Goal: Task Accomplishment & Management: Manage account settings

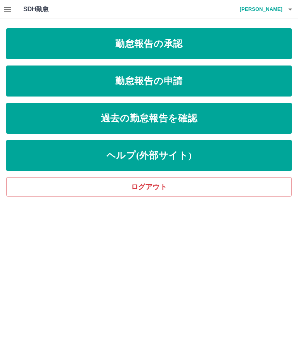
click at [258, 45] on link "勤怠報告の承認" at bounding box center [148, 43] width 285 height 31
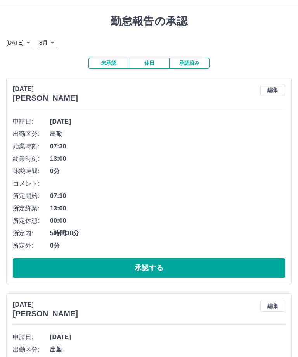
click at [230, 268] on button "承認する" at bounding box center [149, 268] width 272 height 19
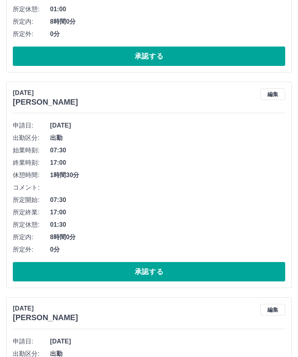
scroll to position [225, 0]
click at [193, 268] on button "承認する" at bounding box center [149, 271] width 272 height 19
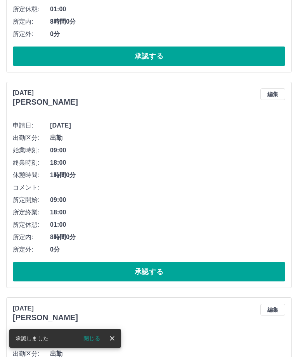
click at [204, 272] on button "承認する" at bounding box center [149, 271] width 272 height 19
click at [189, 276] on button "承認する" at bounding box center [149, 271] width 272 height 19
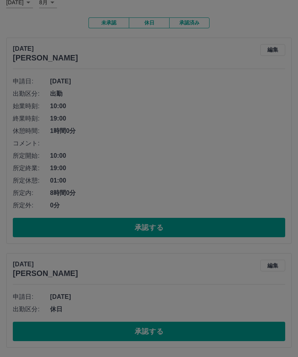
scroll to position [28, 0]
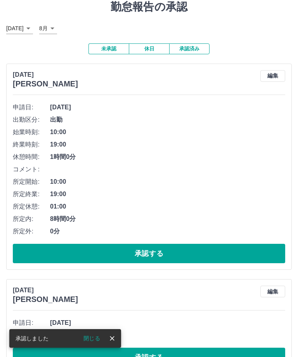
click at [179, 357] on button "承認する" at bounding box center [149, 357] width 272 height 19
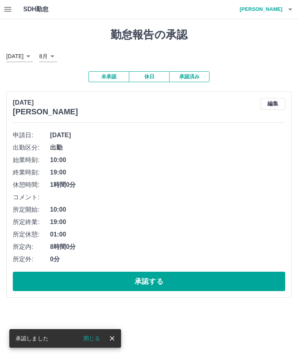
scroll to position [0, 0]
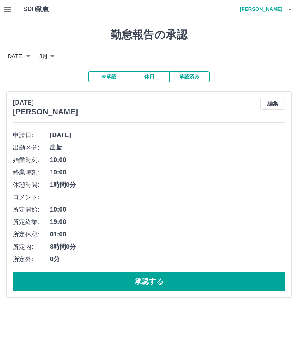
click at [276, 12] on h4 "[PERSON_NAME]" at bounding box center [259, 9] width 47 height 19
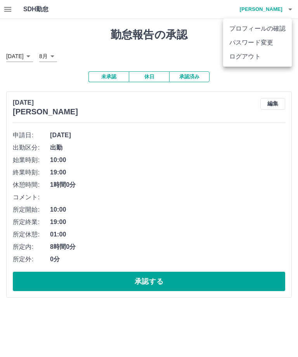
click at [243, 61] on li "ログアウト" at bounding box center [257, 57] width 69 height 14
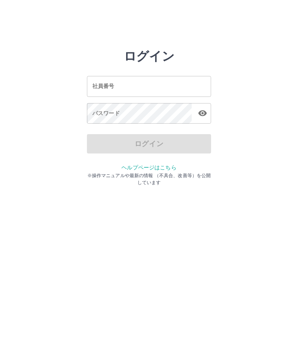
click at [97, 86] on div "社員番号 社員番号" at bounding box center [149, 86] width 124 height 21
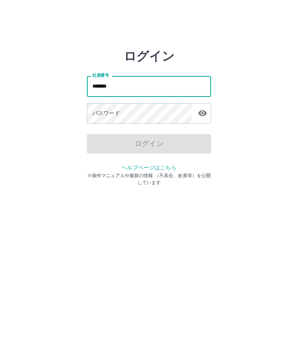
type input "*******"
click at [101, 112] on div "パスワード パスワード" at bounding box center [149, 114] width 124 height 22
click at [102, 113] on div "パスワード パスワード" at bounding box center [149, 114] width 124 height 22
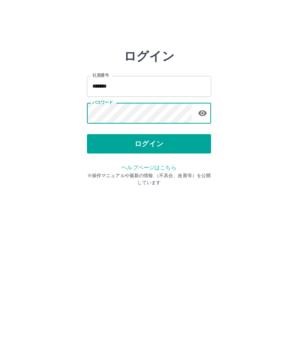
click at [163, 152] on button "ログイン" at bounding box center [149, 143] width 124 height 19
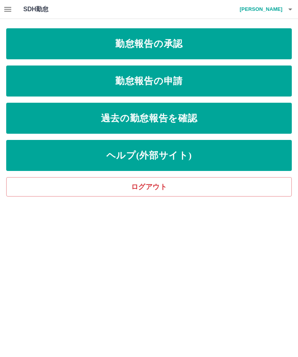
click at [219, 44] on link "勤怠報告の承認" at bounding box center [148, 43] width 285 height 31
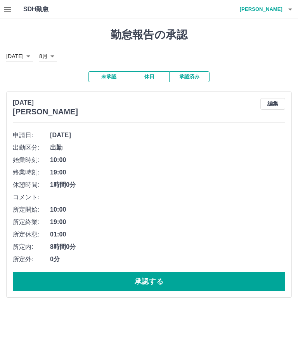
click at [190, 74] on button "承認済み" at bounding box center [189, 76] width 40 height 11
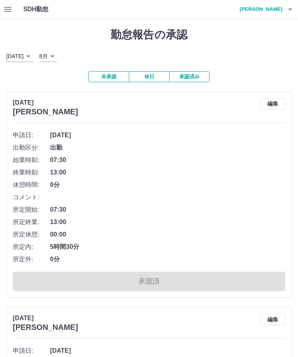
click at [270, 8] on h4 "[PERSON_NAME]" at bounding box center [259, 9] width 47 height 19
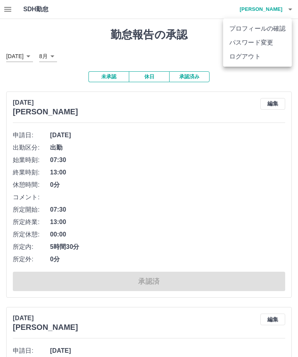
click at [241, 59] on li "ログアウト" at bounding box center [257, 57] width 69 height 14
